Goal: Entertainment & Leisure: Browse casually

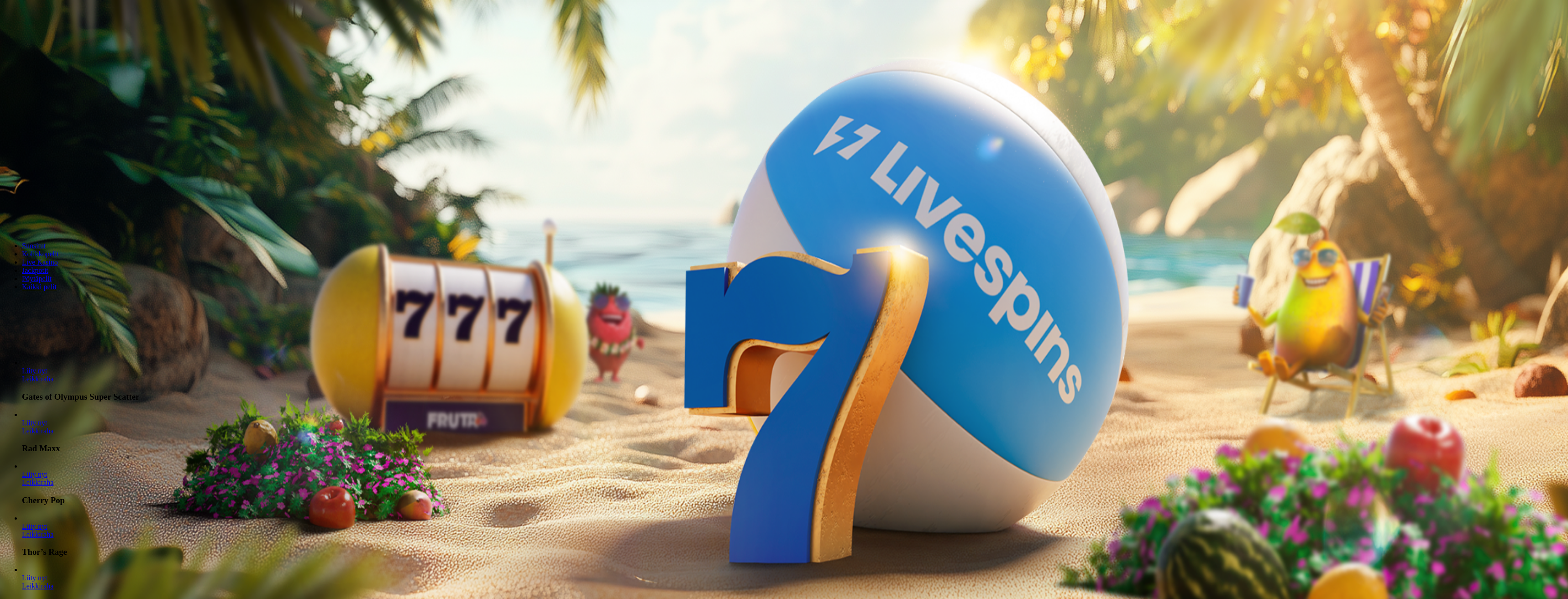
click at [73, 38] on button "Kirjaudu" at bounding box center [63, 33] width 30 height 10
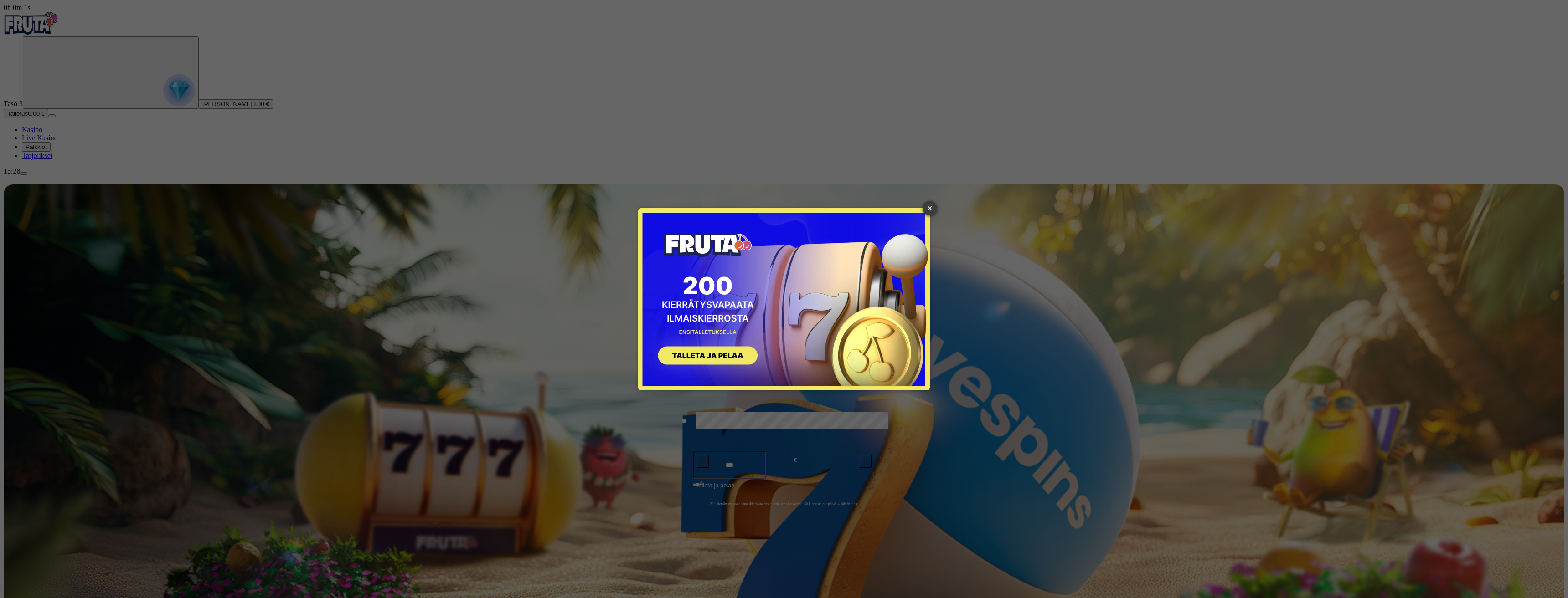
click at [929, 207] on link "×" at bounding box center [929, 208] width 14 height 14
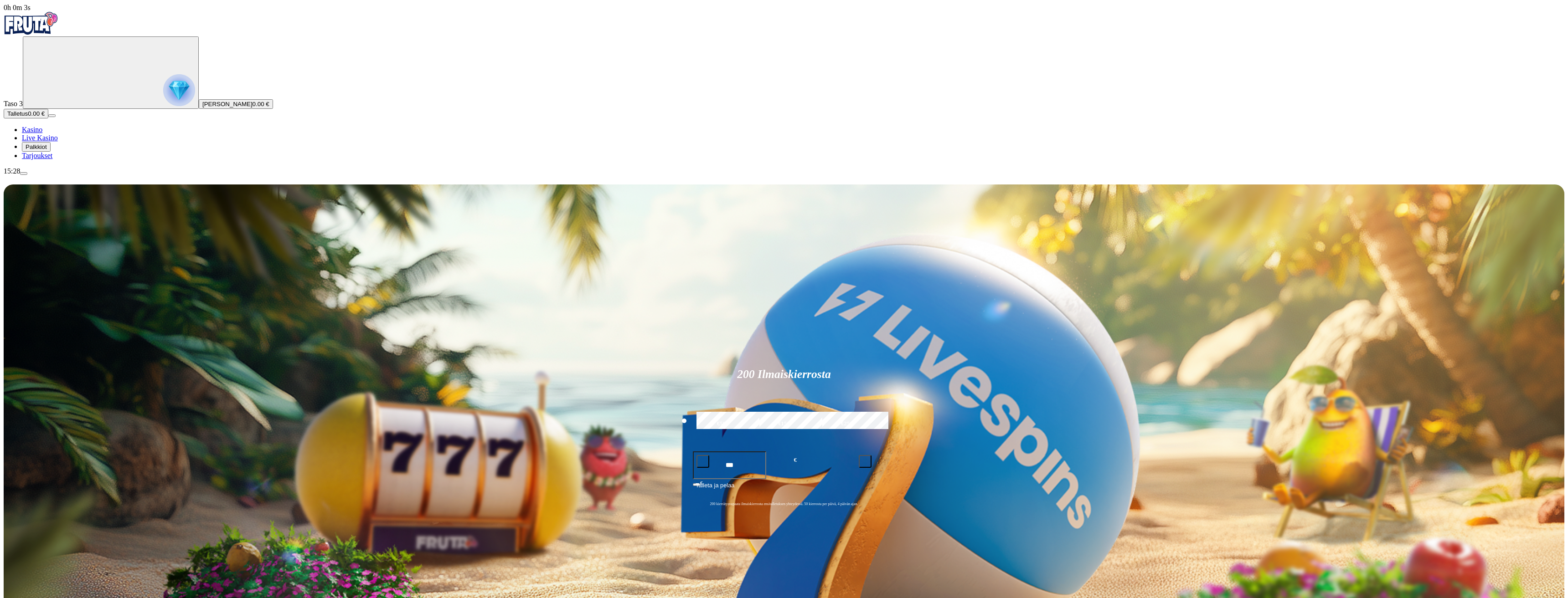
click at [163, 106] on img "Primary" at bounding box center [179, 90] width 32 height 32
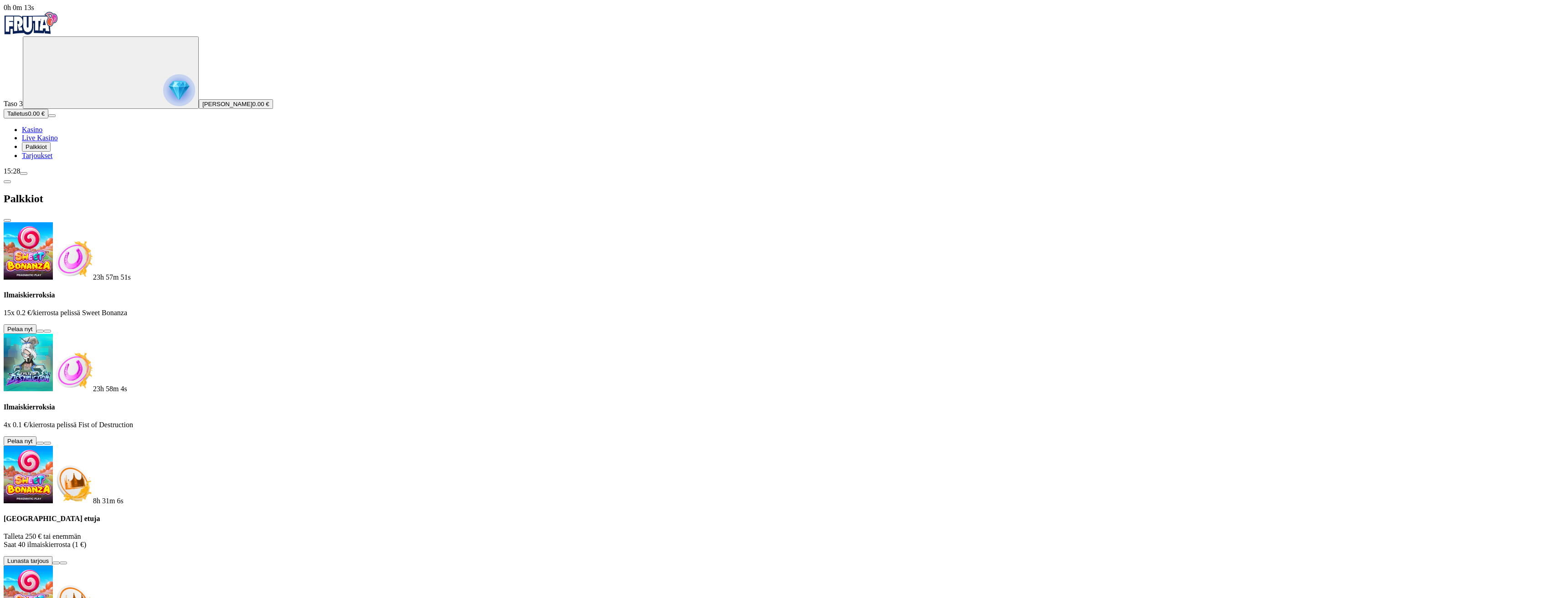
click at [44, 330] on button at bounding box center [40, 332] width 8 height 3
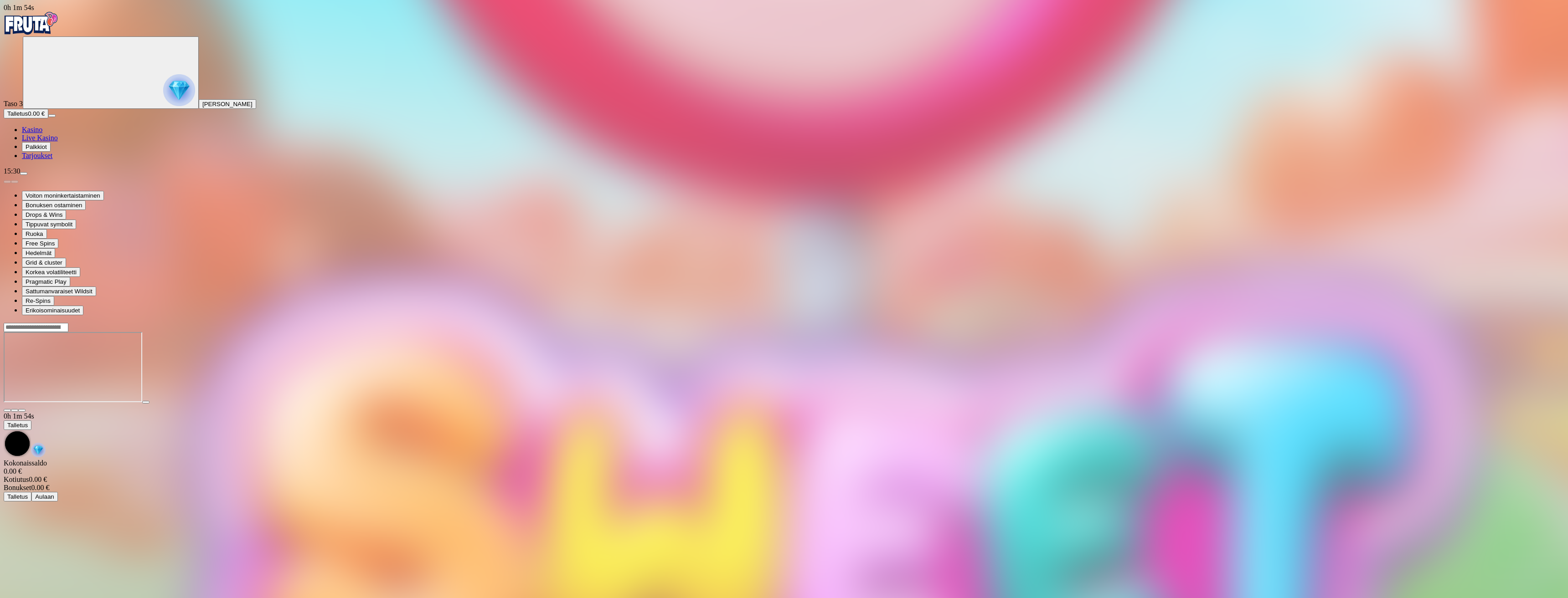
click at [45, 34] on img "Primary" at bounding box center [31, 23] width 55 height 23
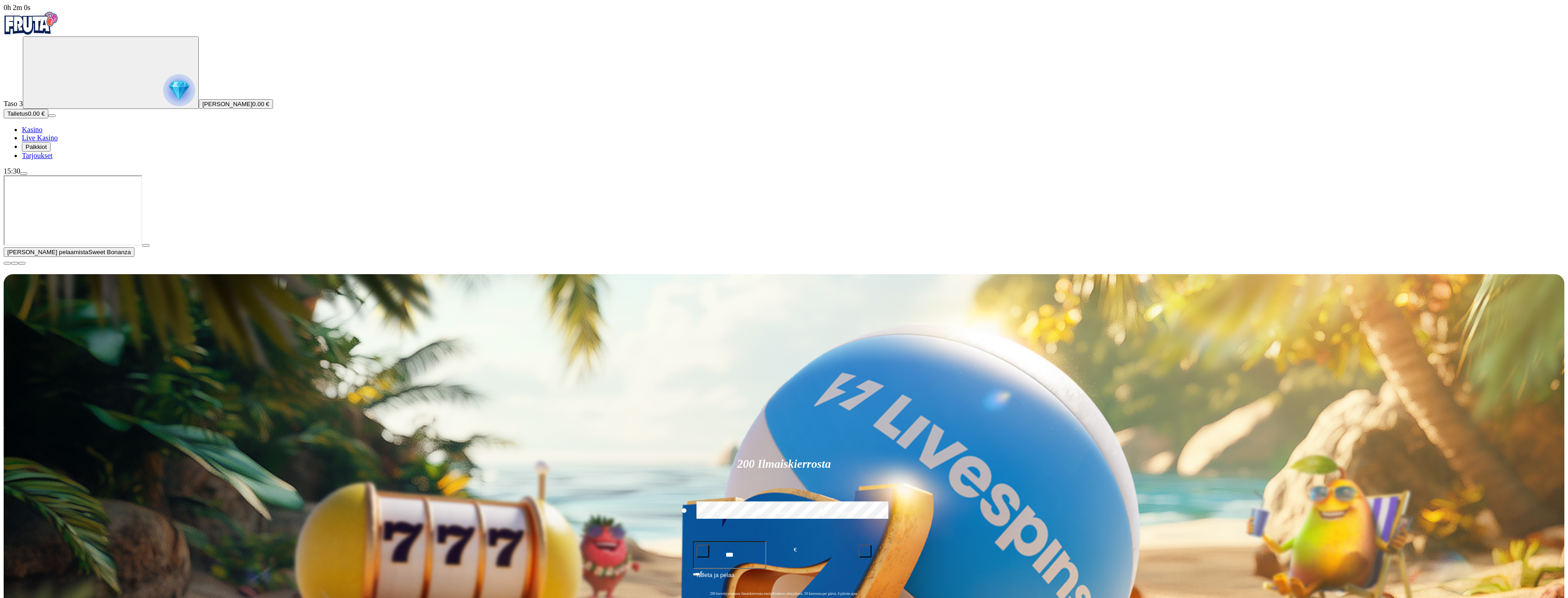
click at [8, 264] on span "close icon" at bounding box center [8, 264] width 0 height 0
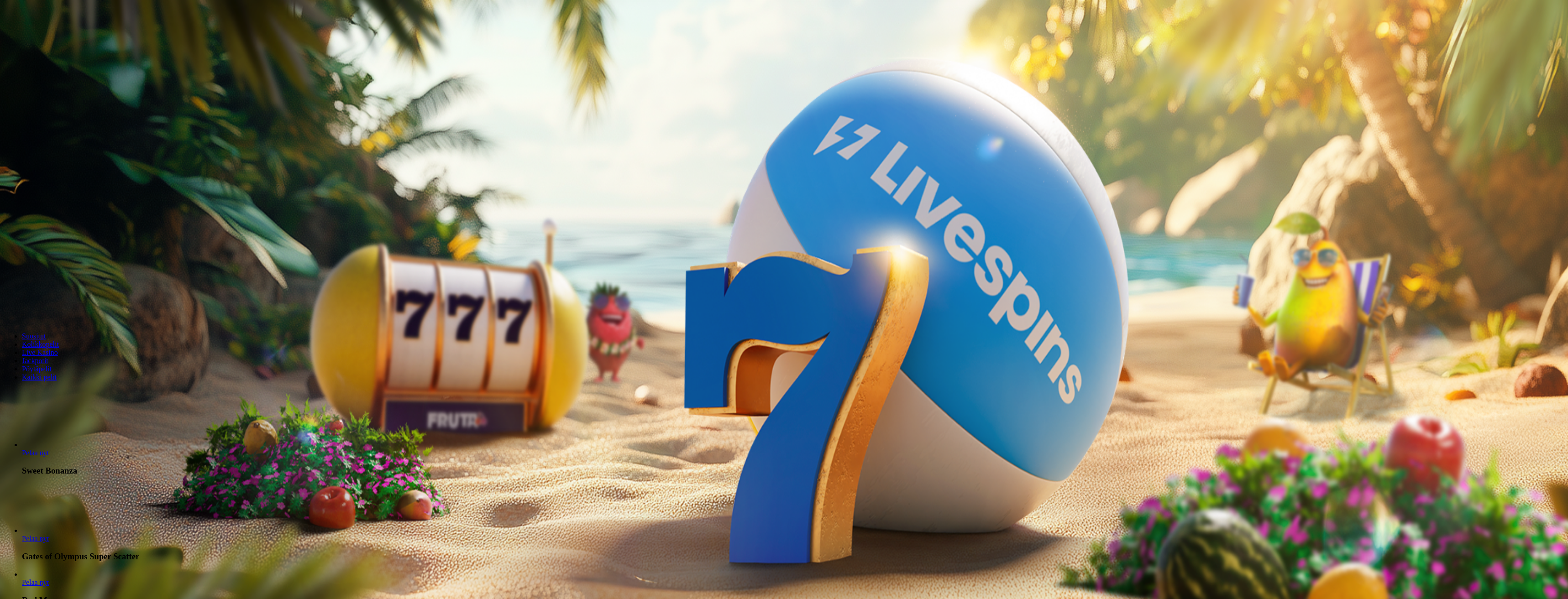
click at [47, 151] on span "Palkkiot" at bounding box center [36, 147] width 21 height 7
click at [44, 331] on button at bounding box center [40, 332] width 8 height 3
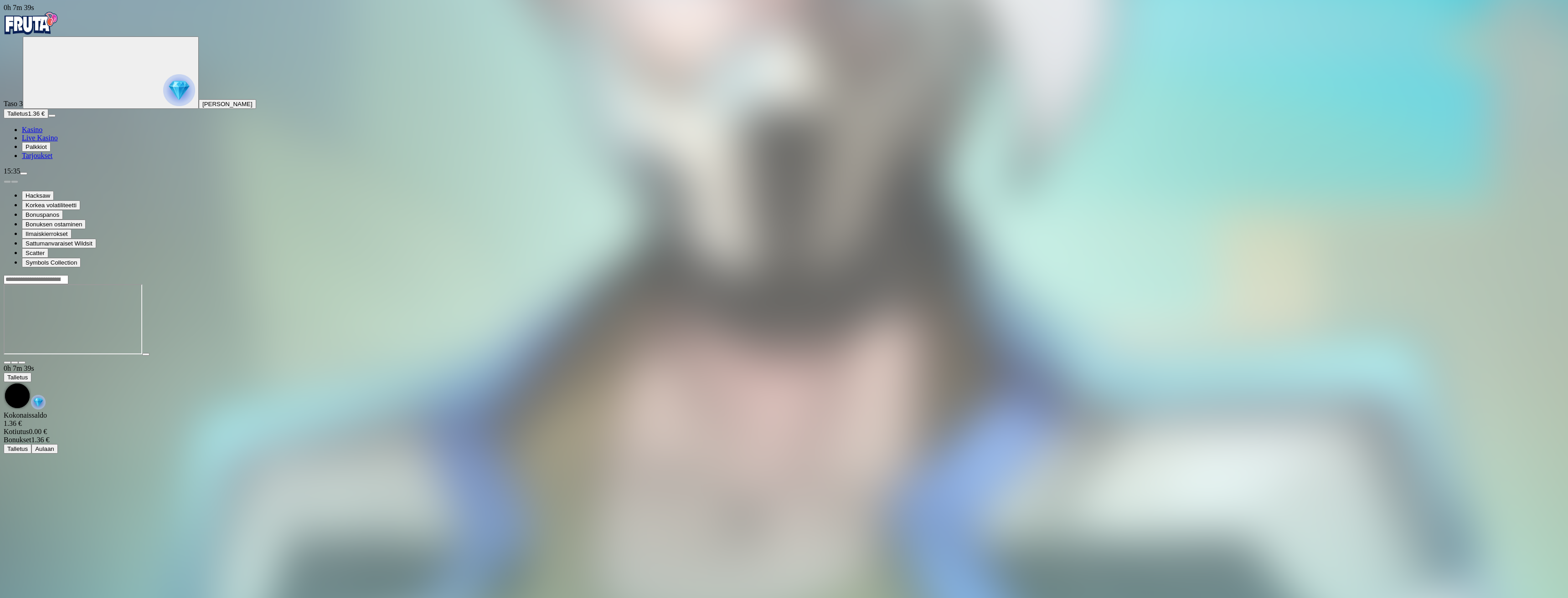
click at [69, 275] on input "Search" at bounding box center [36, 279] width 65 height 9
type input "*******"
click at [49, 321] on link "Pelaa nyt" at bounding box center [35, 324] width 27 height 8
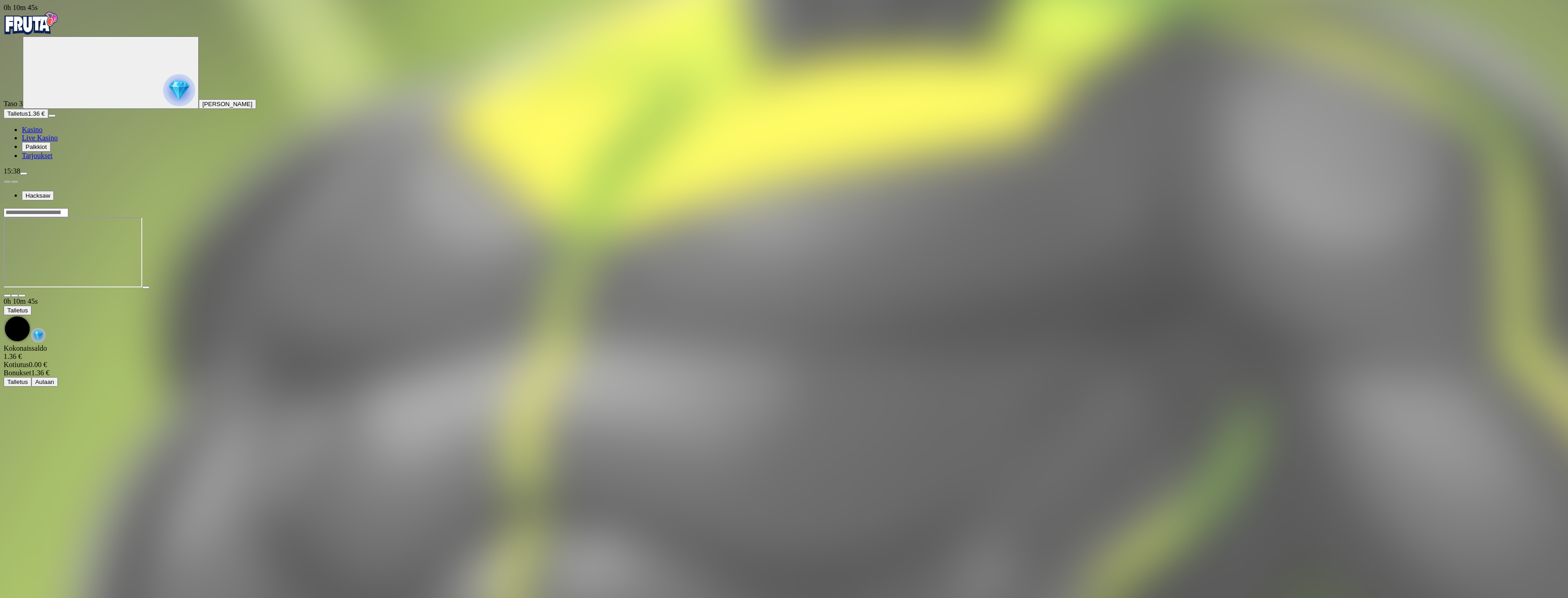
click at [65, 110] on circle "Primary" at bounding box center [94, 71] width 93 height 93
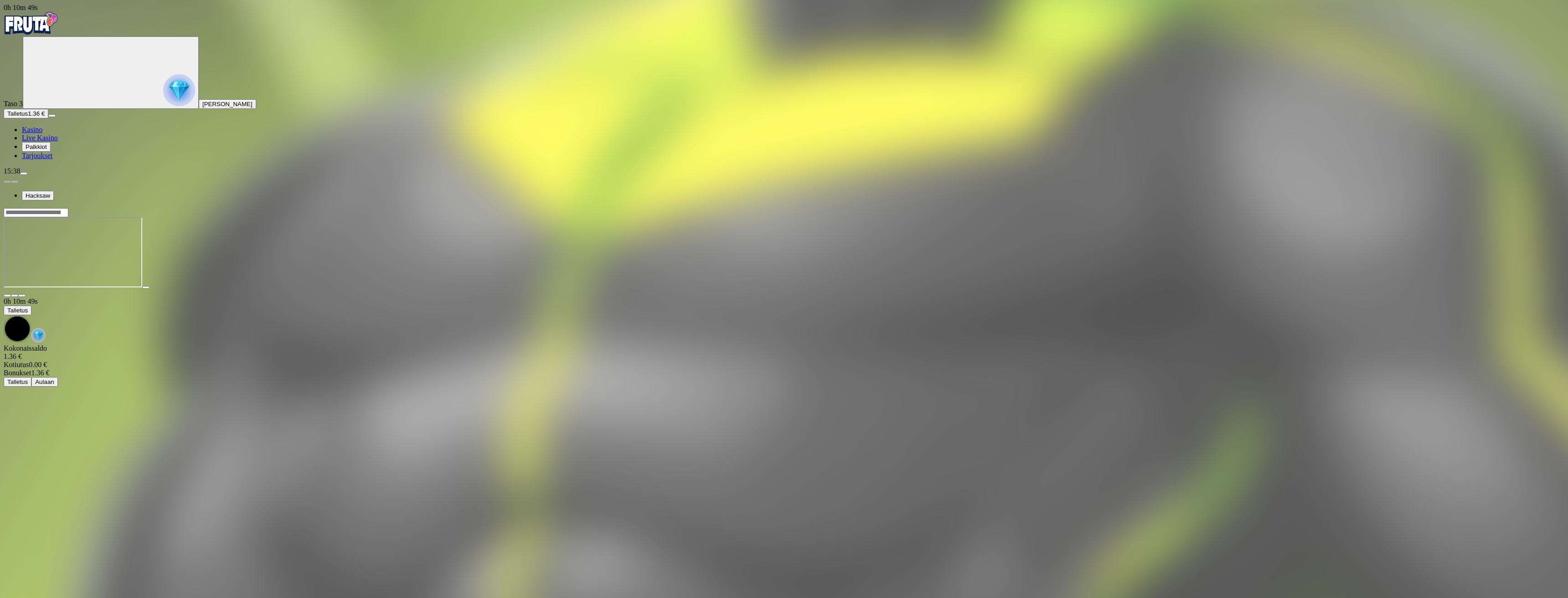
click at [56, 108] on div "Primary" at bounding box center [111, 73] width 169 height 70
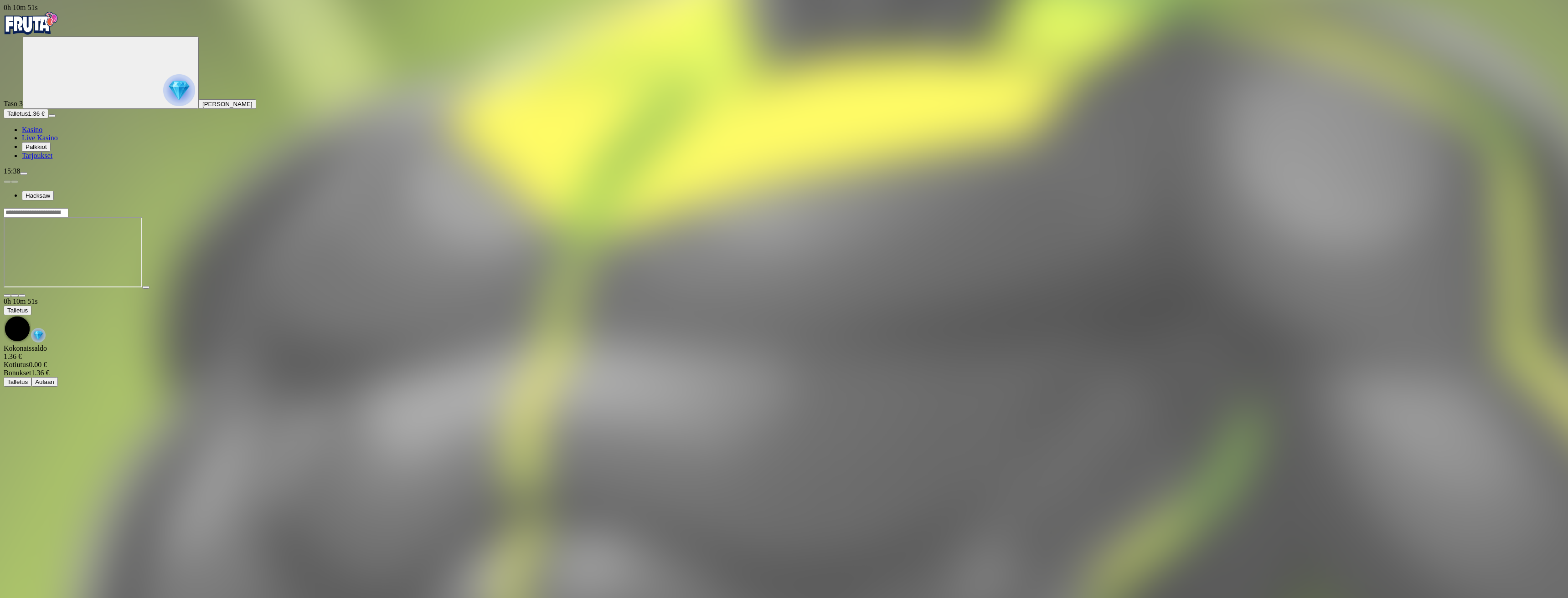
click at [56, 24] on img "Primary" at bounding box center [31, 23] width 55 height 23
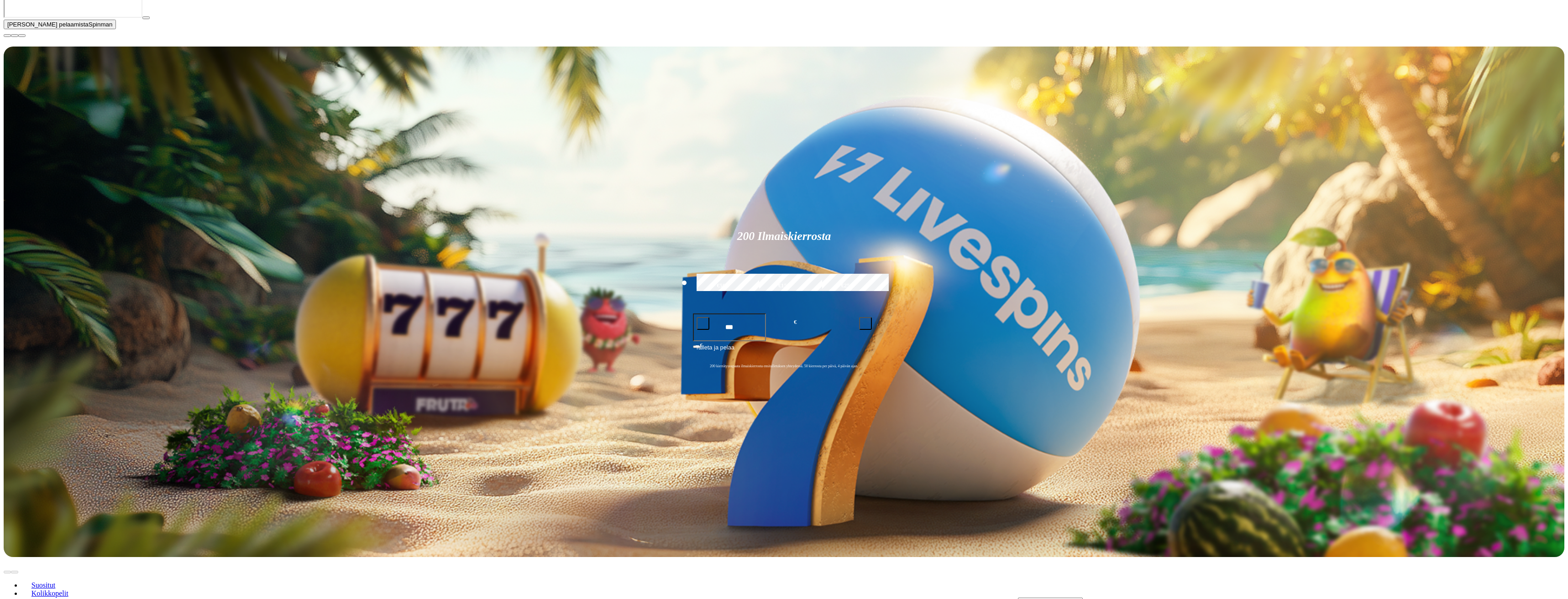
scroll to position [91, 0]
